Goal: Find contact information: Find contact information

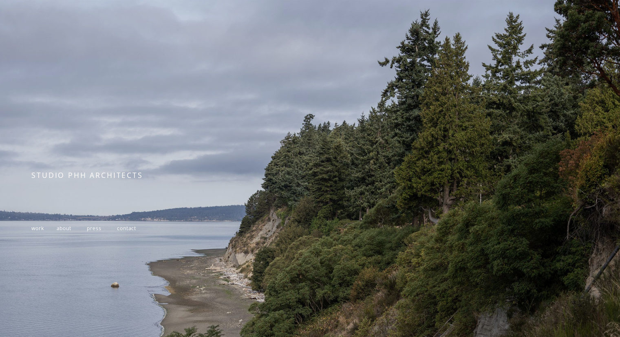
click at [35, 232] on span "work" at bounding box center [37, 228] width 12 height 7
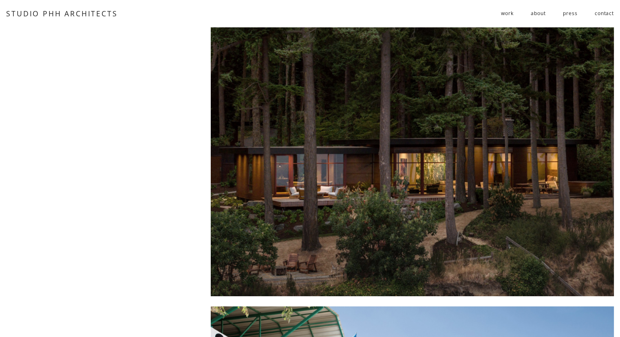
click at [356, 183] on div at bounding box center [412, 161] width 403 height 269
click at [601, 18] on link "contact" at bounding box center [604, 13] width 19 height 13
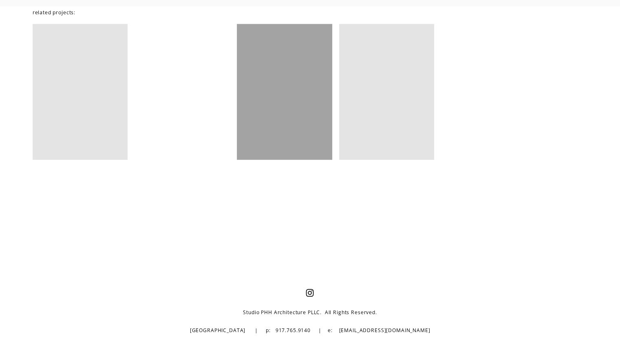
scroll to position [5362, 0]
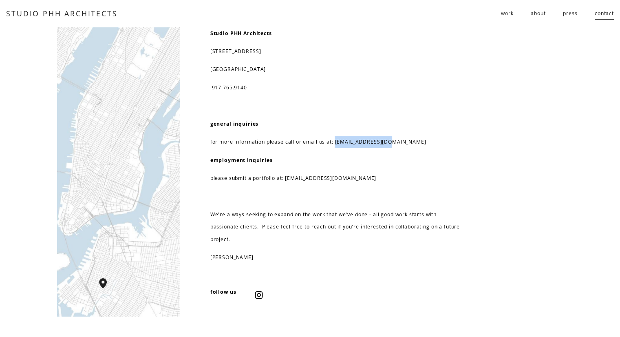
drag, startPoint x: 400, startPoint y: 139, endPoint x: 336, endPoint y: 147, distance: 64.0
click at [336, 147] on p "for more information please call or email us at: info@studiophh.com" at bounding box center [335, 142] width 251 height 12
copy p "info@studiophh.com"
drag, startPoint x: 282, startPoint y: 31, endPoint x: 199, endPoint y: 30, distance: 82.8
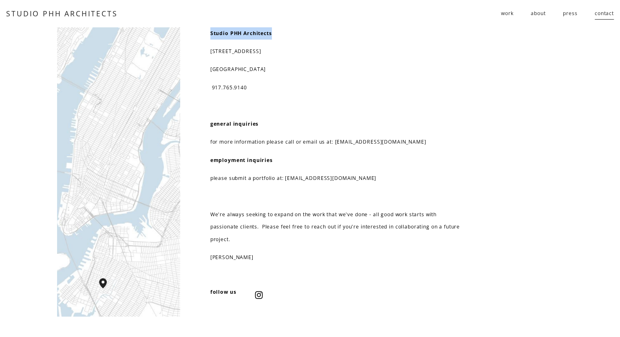
copy strong "Studio PHH Architects"
click at [368, 76] on div "Studio PHH Architects 232 3rd street, suite D202 brooklyn, NY 11215 917.765.914…" at bounding box center [335, 145] width 251 height 237
